Goal: Information Seeking & Learning: Learn about a topic

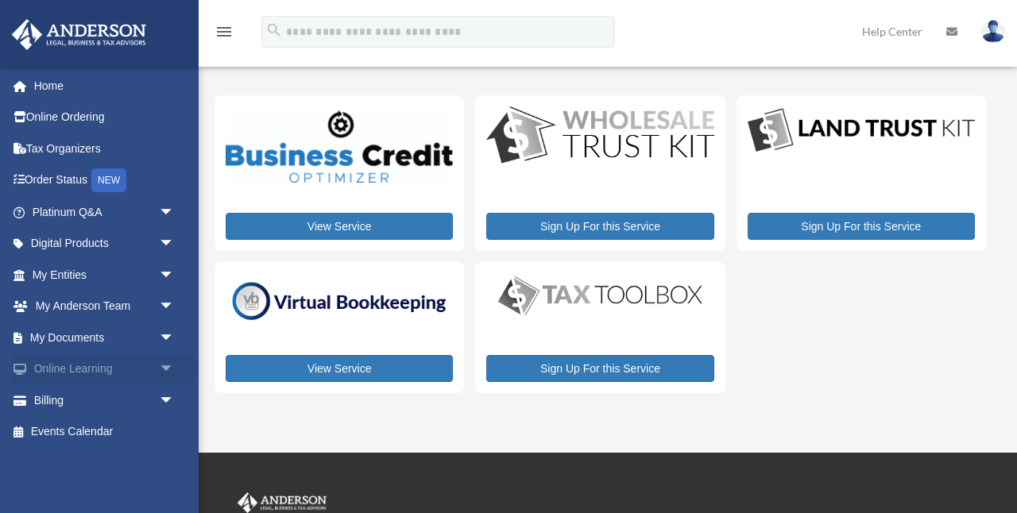
click at [90, 366] on link "Online Learning arrow_drop_down" at bounding box center [105, 370] width 188 height 32
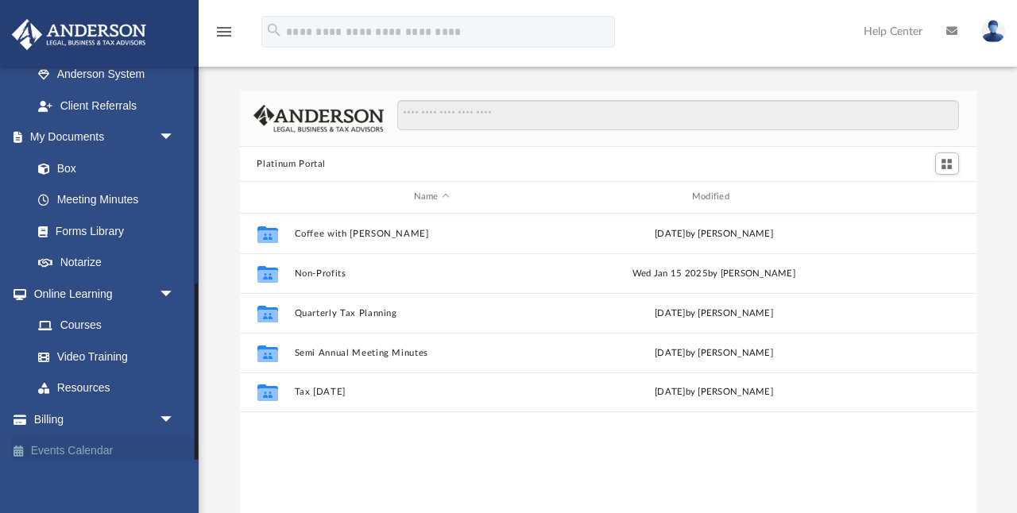
scroll to position [482, 0]
click at [93, 318] on link "Courses" at bounding box center [110, 327] width 176 height 32
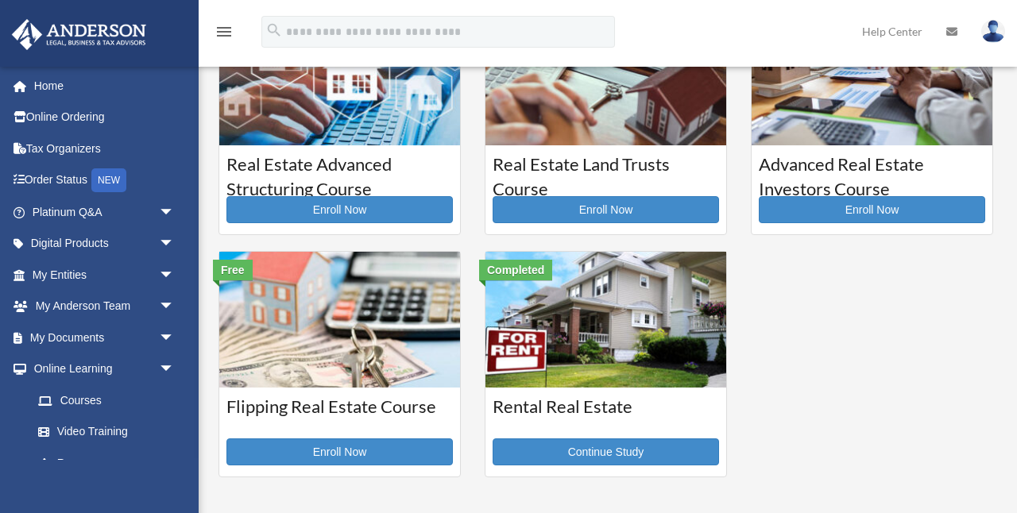
scroll to position [300, 0]
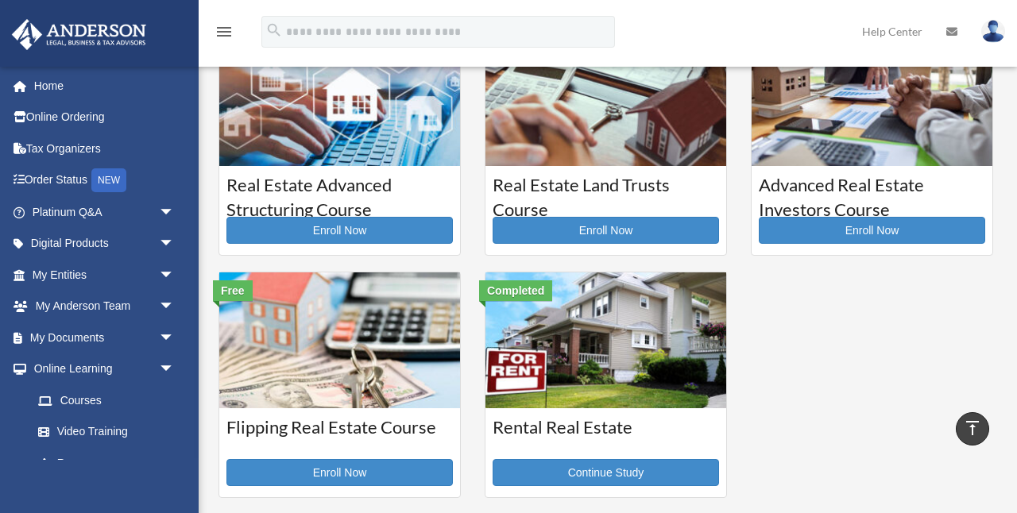
click at [611, 383] on img at bounding box center [605, 341] width 241 height 136
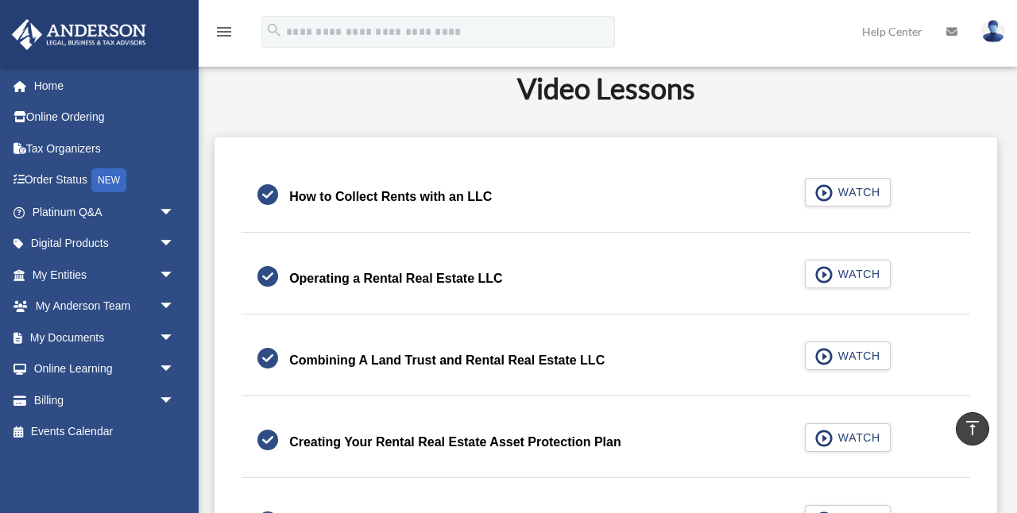
scroll to position [367, 0]
click at [854, 190] on span "WATCH" at bounding box center [856, 192] width 47 height 16
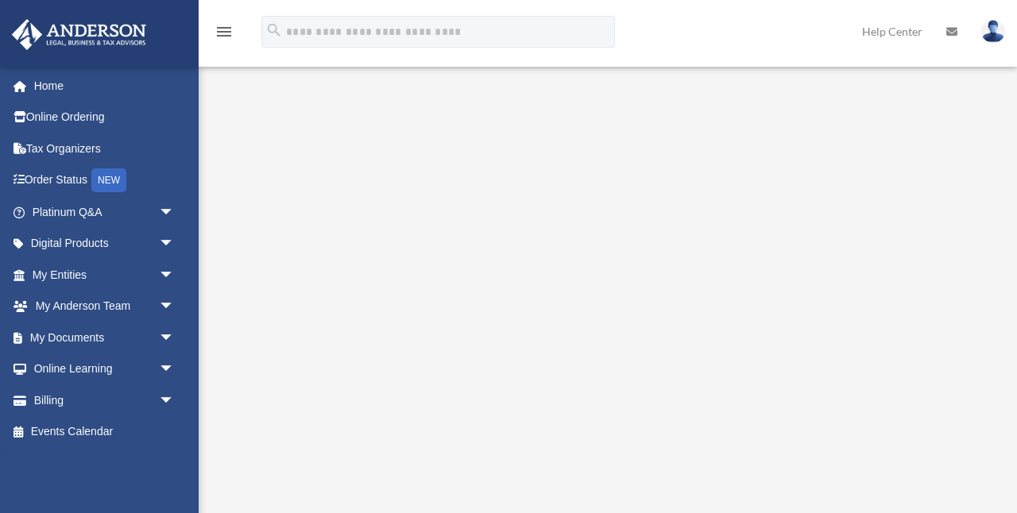
scroll to position [269, 0]
